Goal: Transaction & Acquisition: Purchase product/service

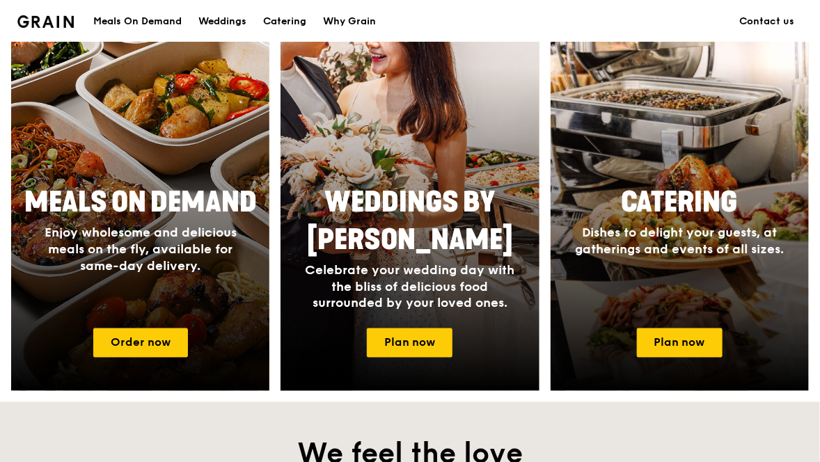
scroll to position [535, 0]
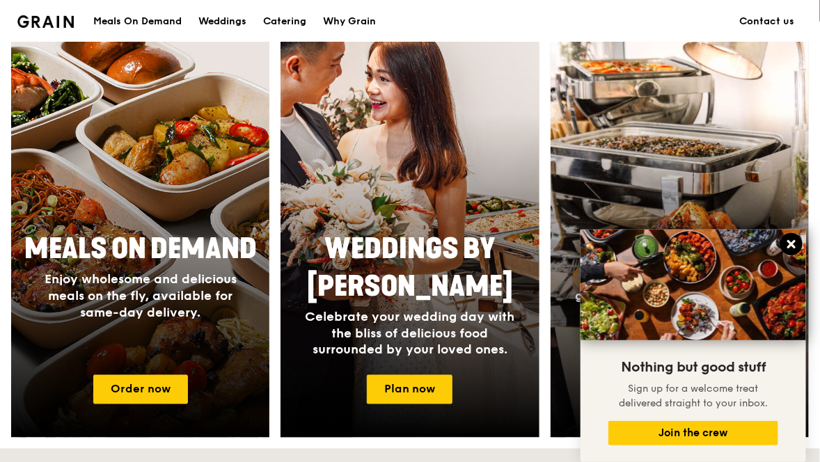
click at [794, 246] on icon at bounding box center [791, 244] width 8 height 8
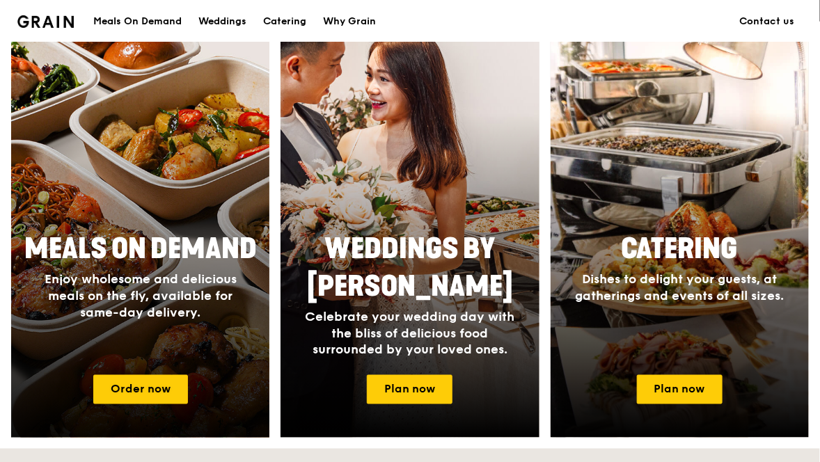
click at [207, 285] on span "Enjoy wholesome and delicious meals on the fly, available for same-day delivery." at bounding box center [141, 296] width 192 height 49
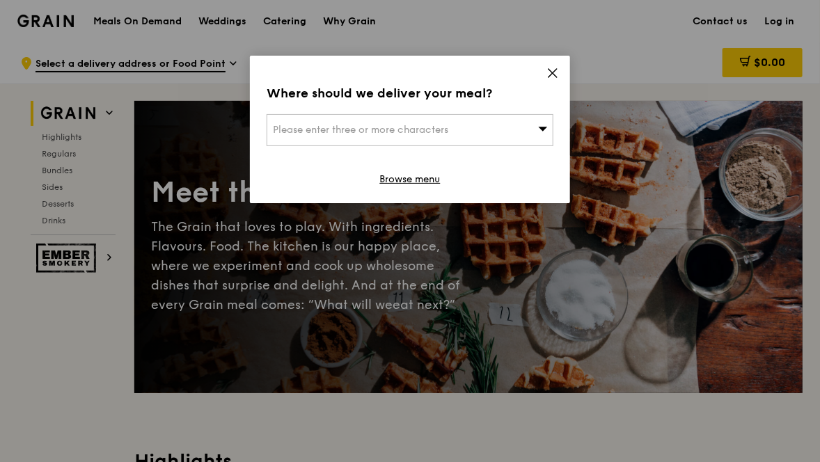
click at [521, 123] on div "Please enter three or more characters" at bounding box center [410, 130] width 287 height 32
type input "6"
type input "8"
type input "3"
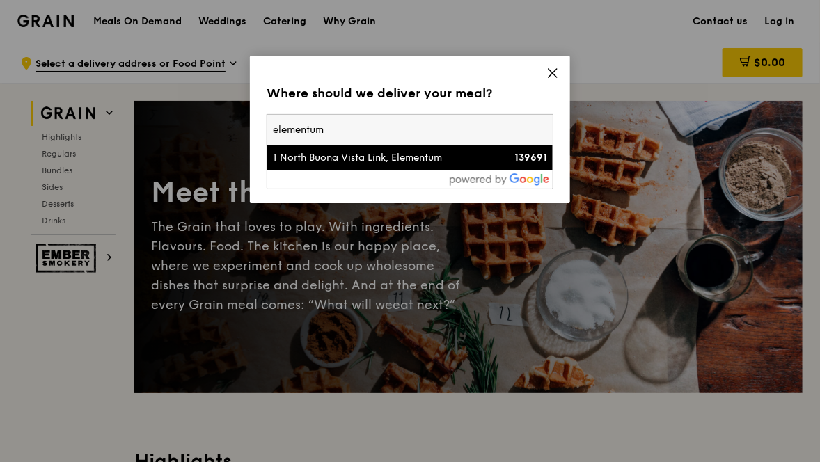
type input "elementum"
click at [461, 155] on div "1 North Buona Vista Link, Elementum" at bounding box center [376, 158] width 206 height 14
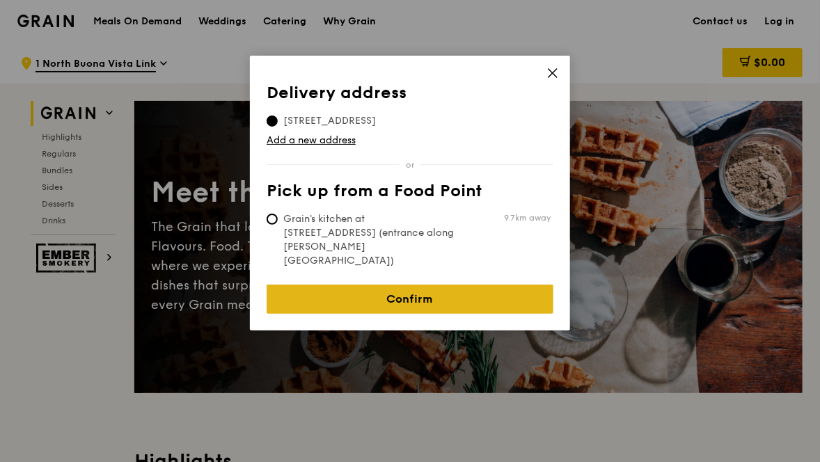
click at [481, 285] on link "Confirm" at bounding box center [410, 299] width 287 height 29
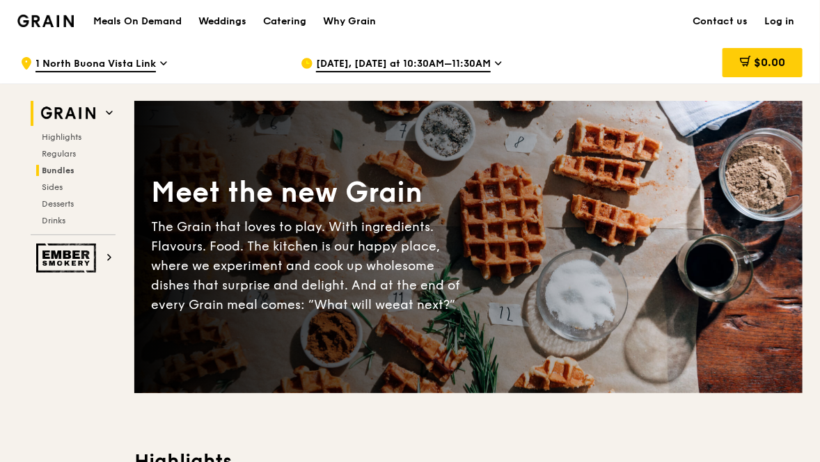
click at [60, 173] on span "Bundles" at bounding box center [58, 171] width 33 height 10
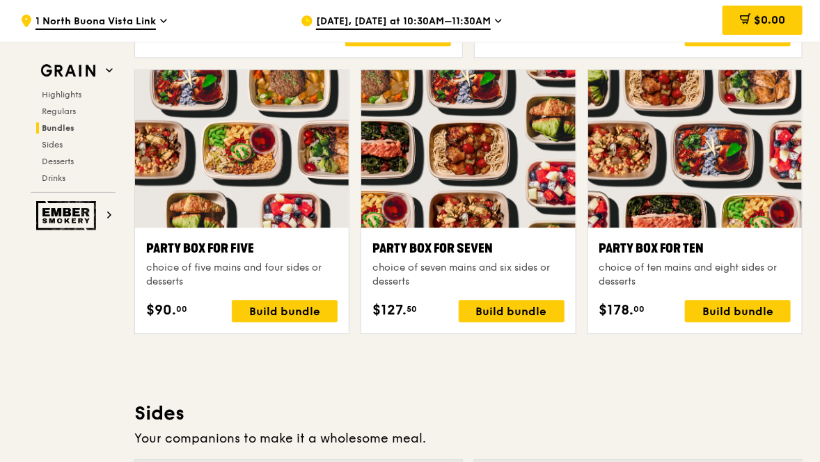
scroll to position [2761, 0]
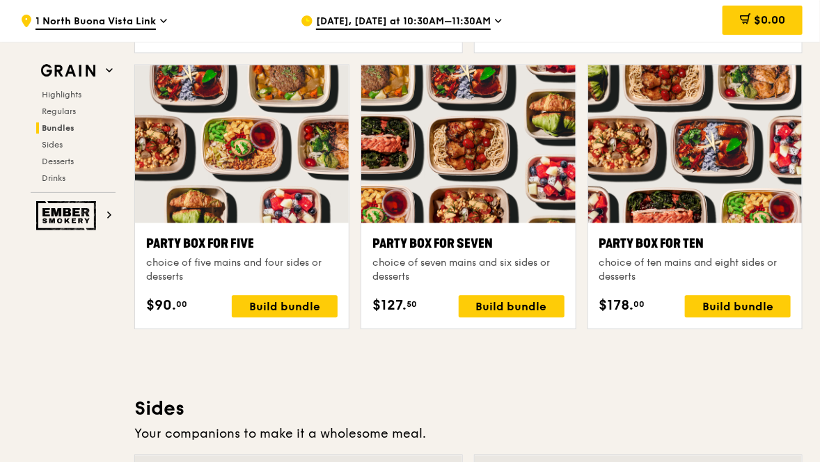
click at [221, 248] on div "Party Box for Five" at bounding box center [241, 243] width 191 height 19
drag, startPoint x: 621, startPoint y: 101, endPoint x: 627, endPoint y: 135, distance: 34.7
